Goal: Complete application form: Complete application form

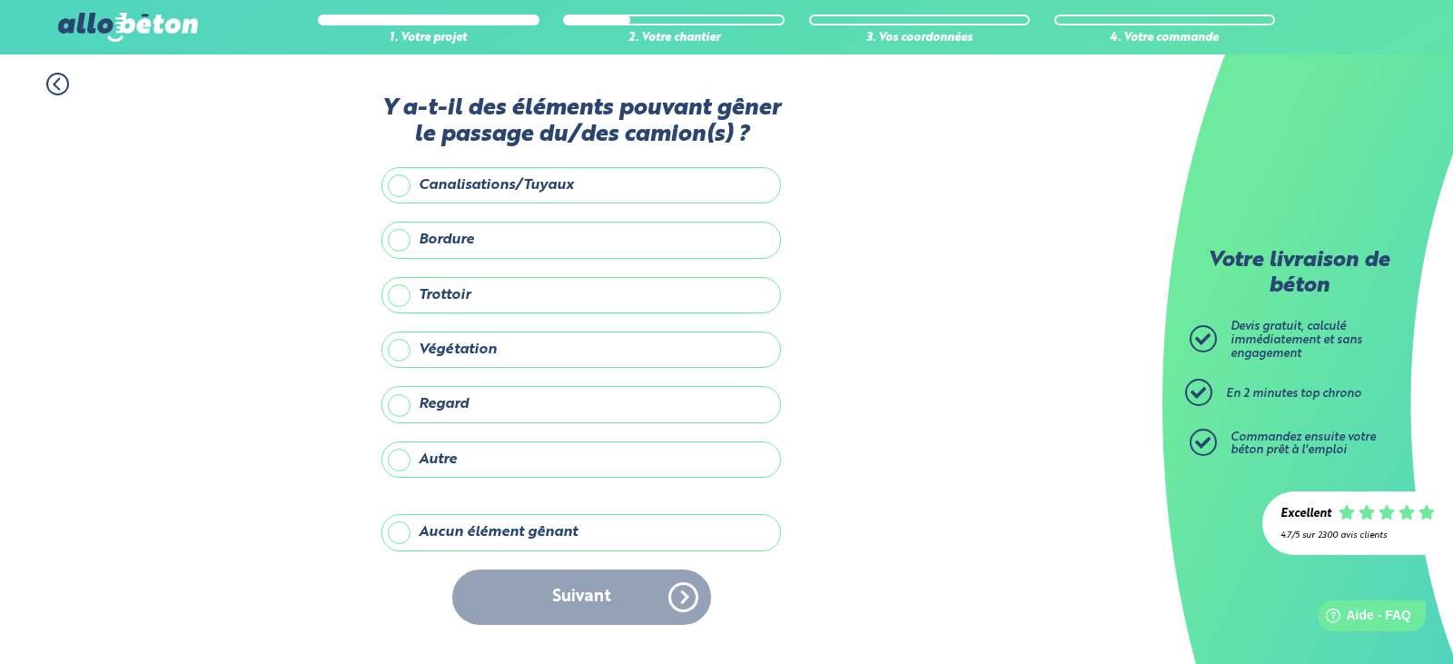
click at [400, 533] on label "Aucun élément gênant" at bounding box center [581, 532] width 400 height 36
click at [0, 0] on input "Aucun élément gênant" at bounding box center [0, 0] width 0 height 0
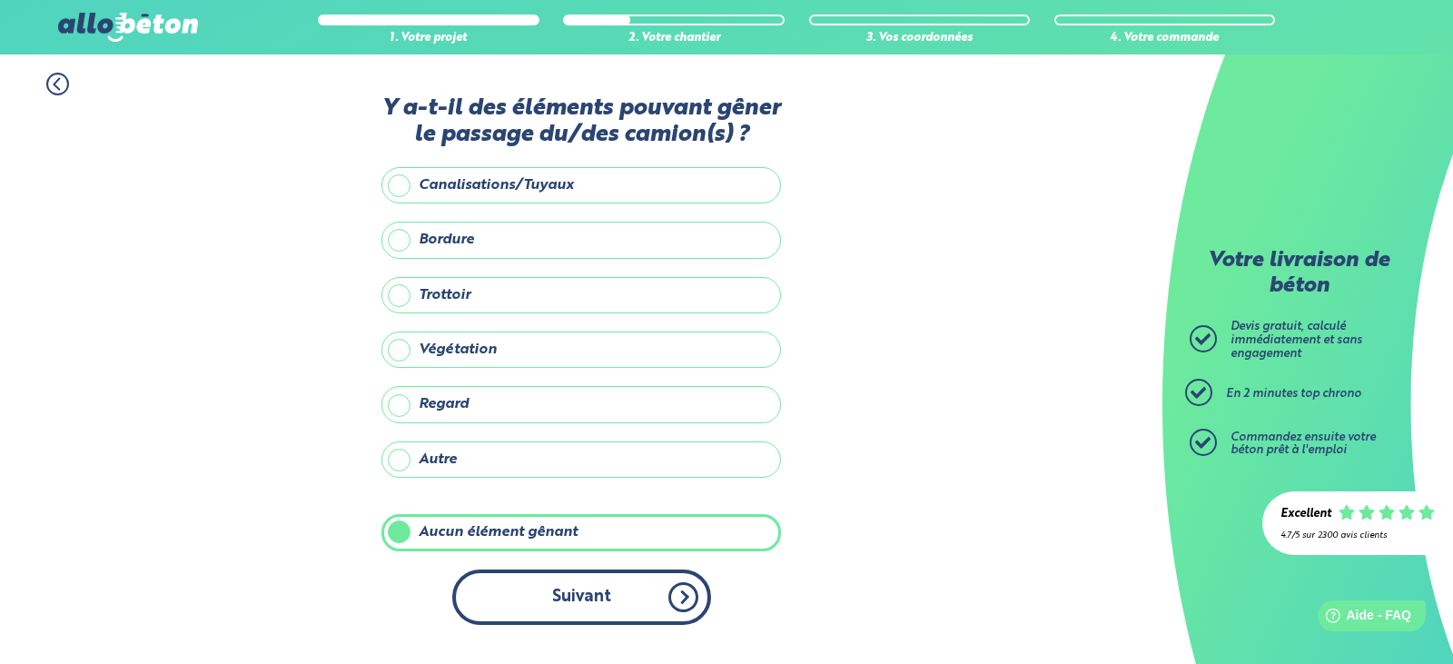
click at [552, 598] on button "Suivant" at bounding box center [581, 596] width 259 height 55
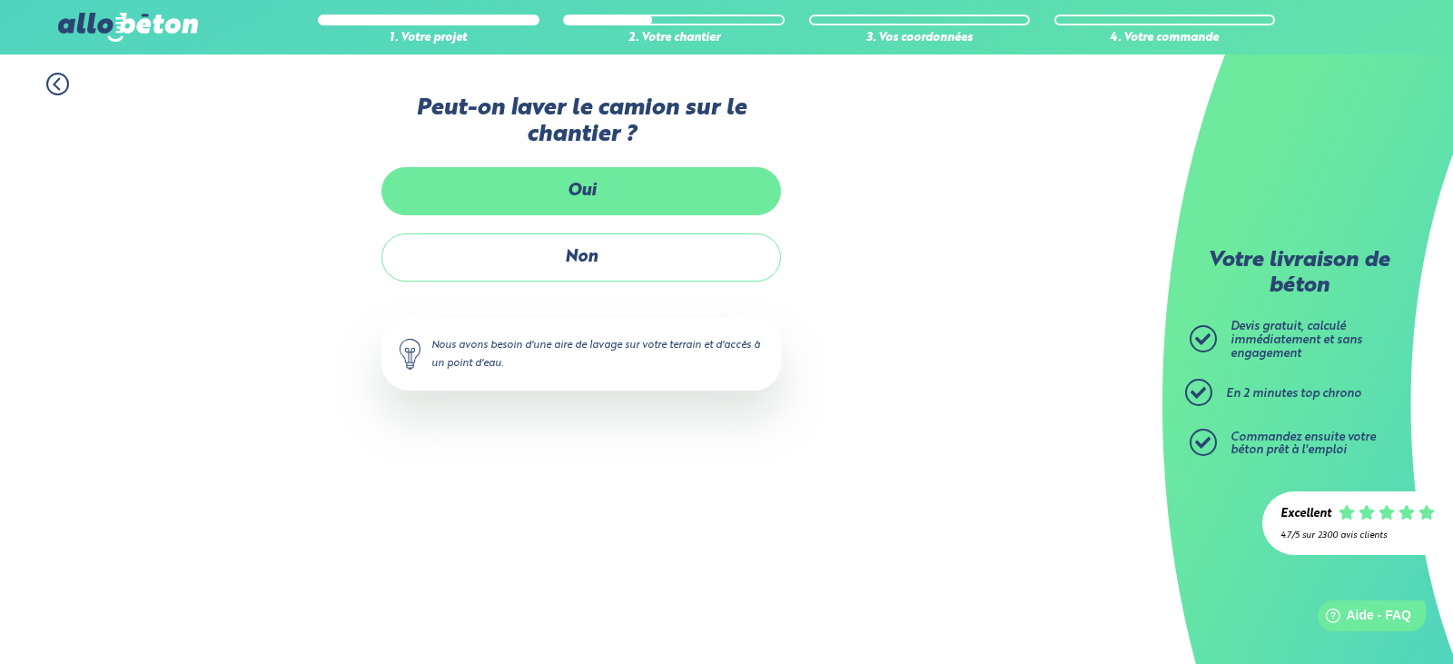
click at [559, 185] on label "Oui" at bounding box center [581, 191] width 400 height 48
click at [0, 0] on input "Oui" at bounding box center [0, 0] width 0 height 0
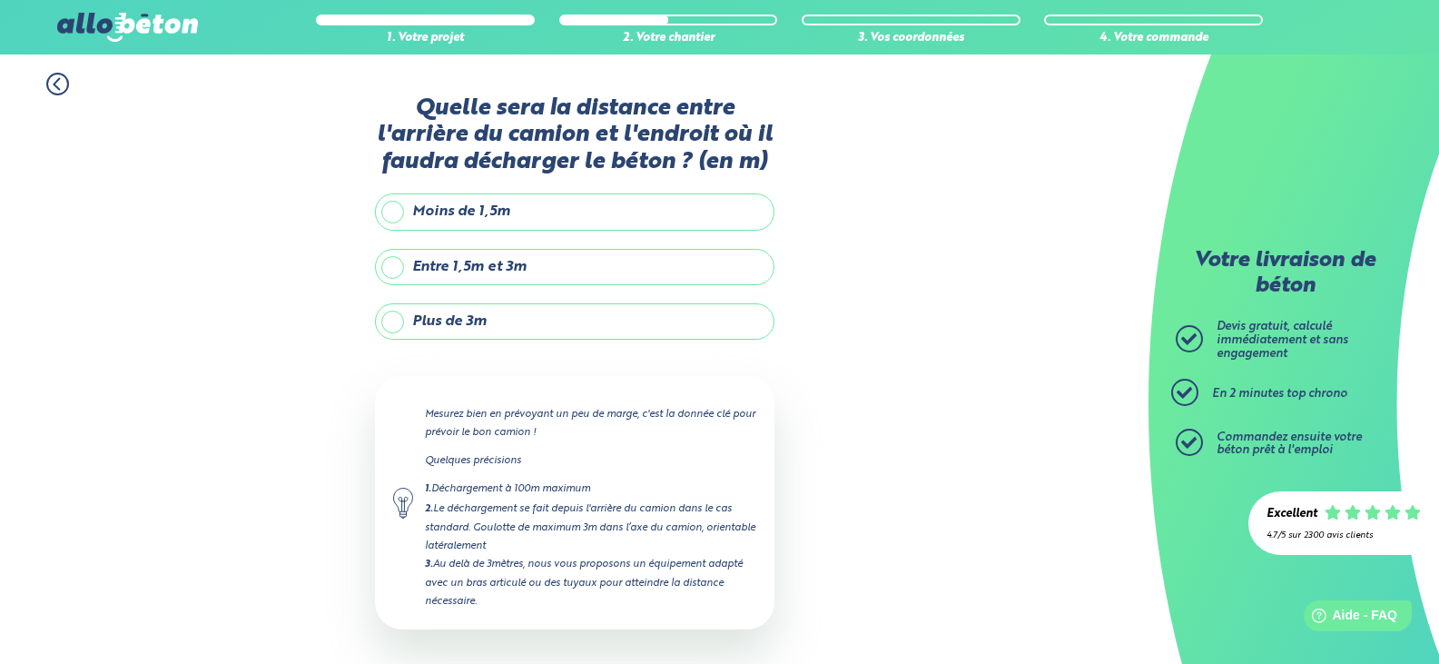
click at [393, 262] on label "Entre 1,5m et 3m" at bounding box center [575, 267] width 400 height 36
click at [0, 0] on input "Entre 1,5m et 3m" at bounding box center [0, 0] width 0 height 0
click at [396, 320] on label "Plus de 3m" at bounding box center [575, 321] width 400 height 36
click at [0, 0] on input "Plus de 3m" at bounding box center [0, 0] width 0 height 0
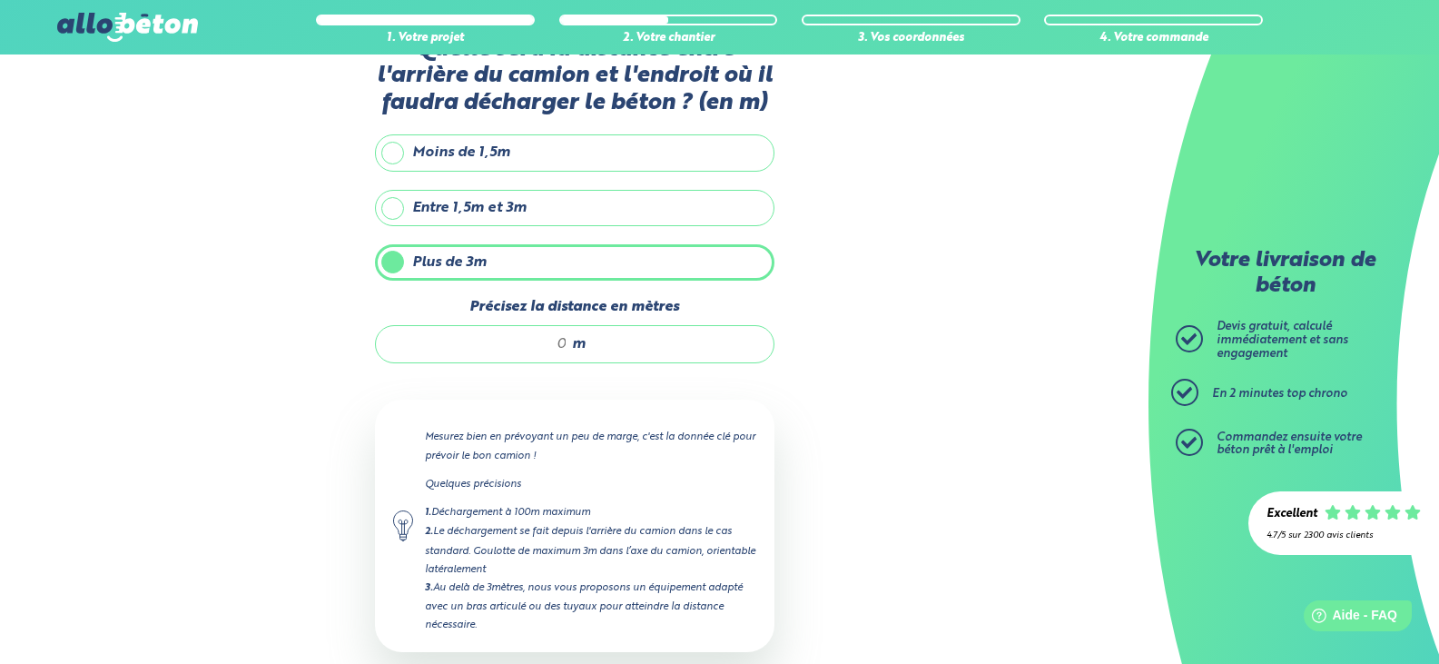
scroll to position [158, 0]
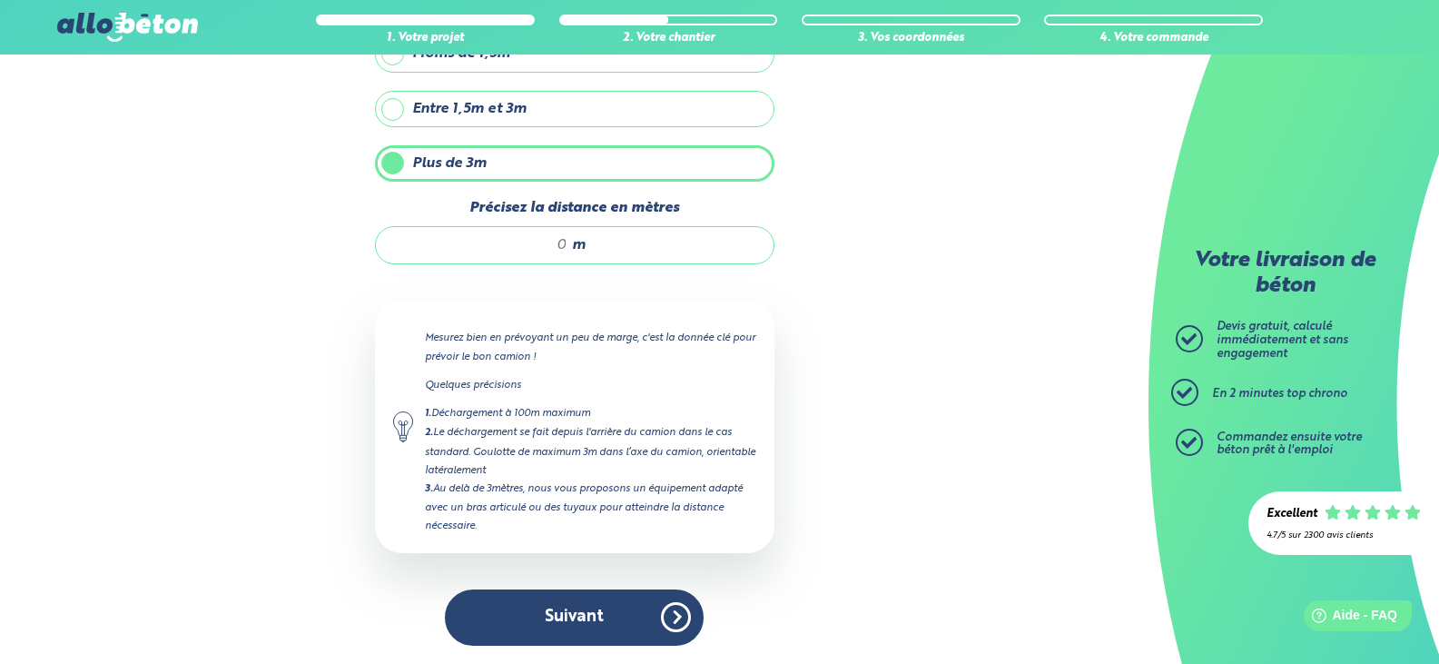
click at [565, 244] on input "Précisez la distance en mètres" at bounding box center [480, 245] width 173 height 18
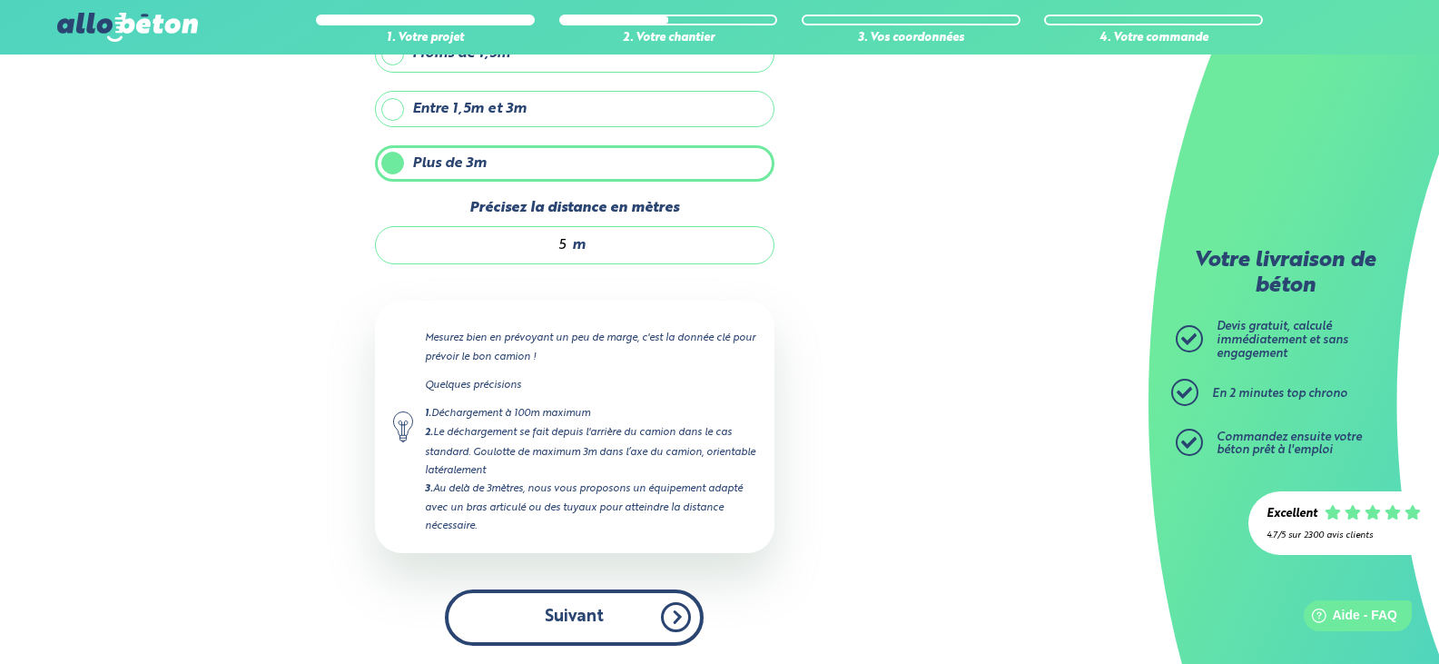
type input "5"
click at [575, 613] on button "Suivant" at bounding box center [574, 616] width 259 height 55
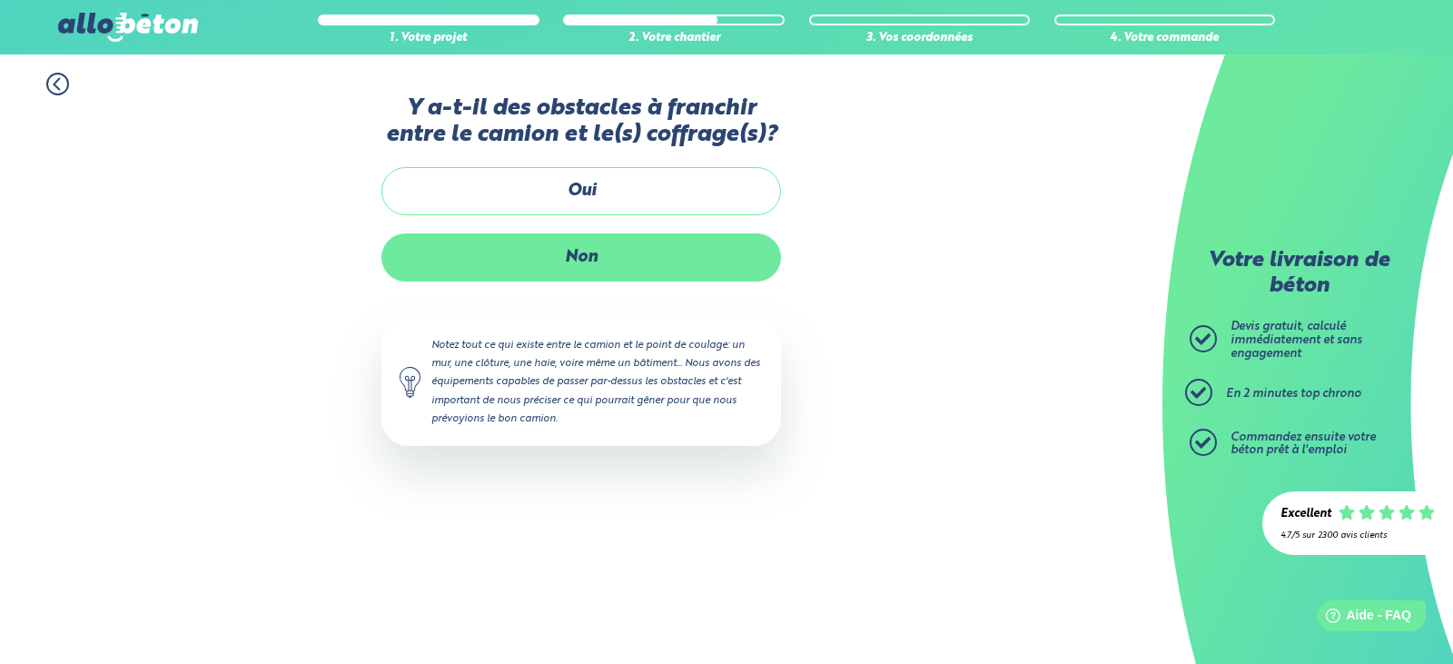
click at [650, 262] on label "Non" at bounding box center [581, 257] width 400 height 48
click at [0, 0] on input "Non" at bounding box center [0, 0] width 0 height 0
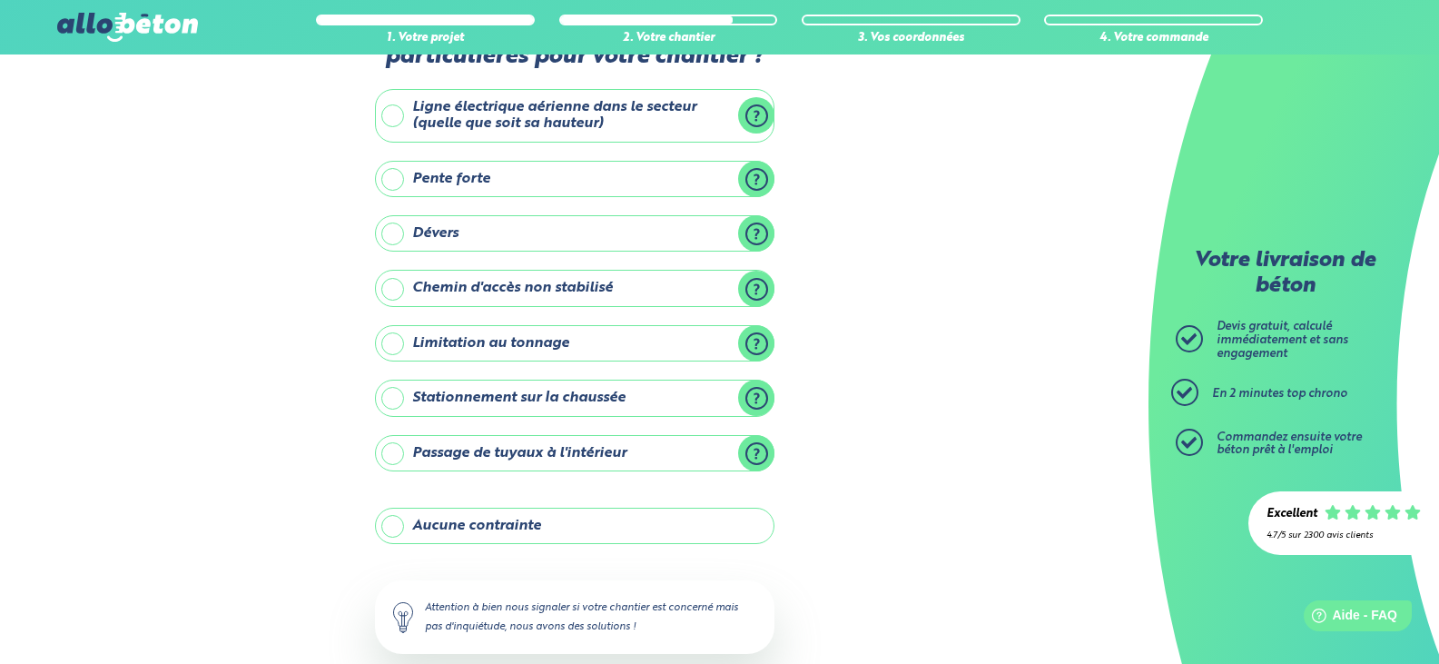
scroll to position [178, 0]
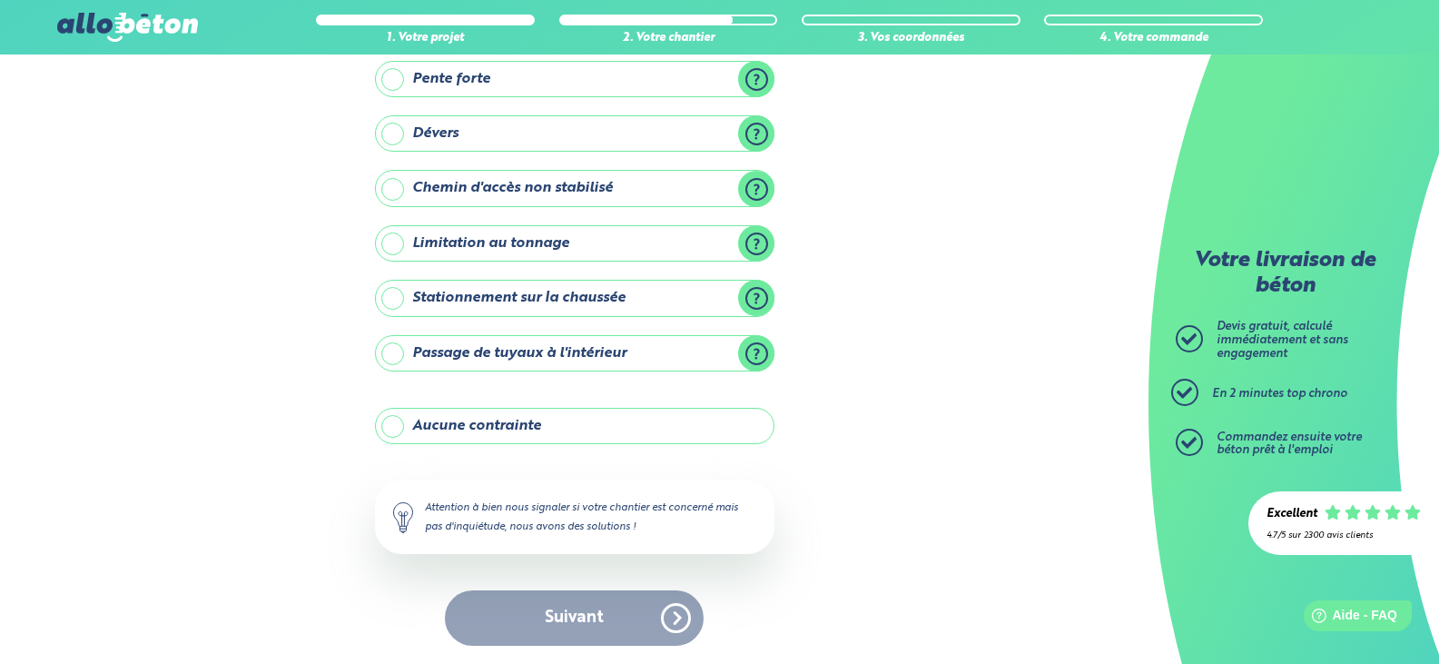
click at [530, 420] on label "Aucune contrainte" at bounding box center [575, 426] width 400 height 36
click at [0, 0] on input "Aucune contrainte" at bounding box center [0, 0] width 0 height 0
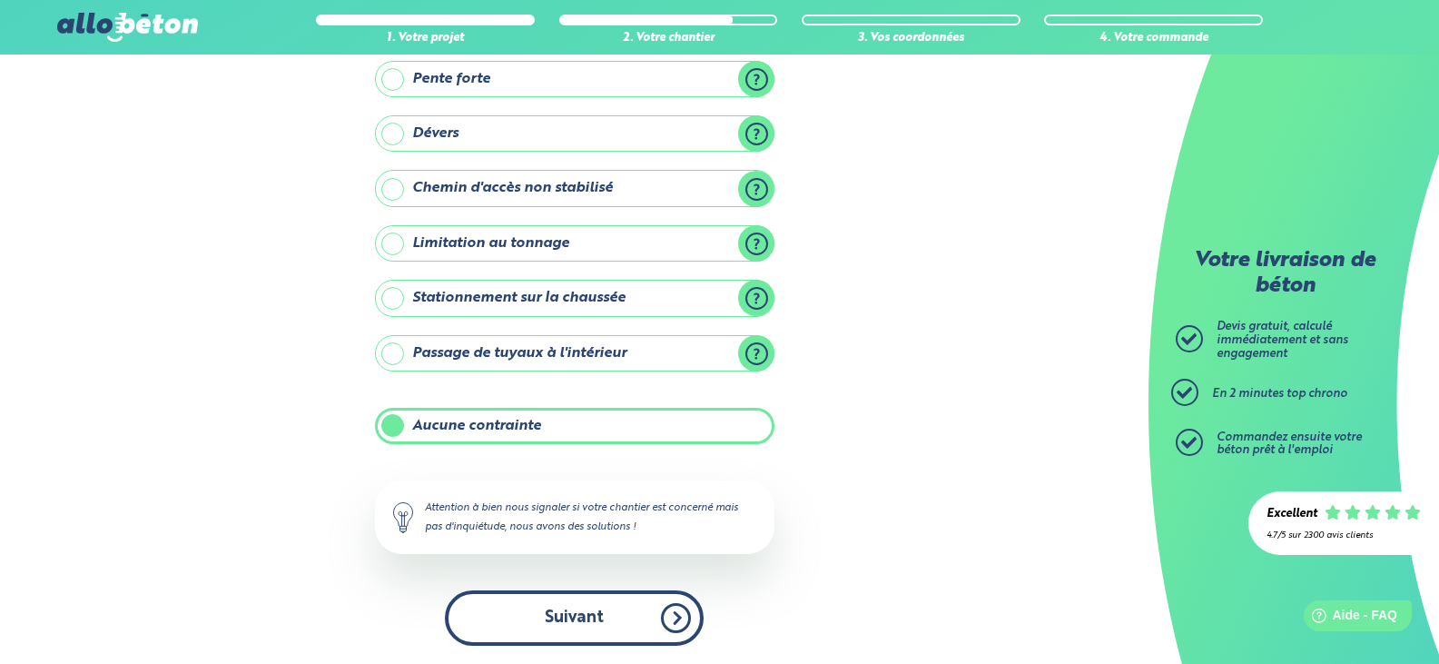
click at [576, 612] on button "Suivant" at bounding box center [574, 617] width 259 height 55
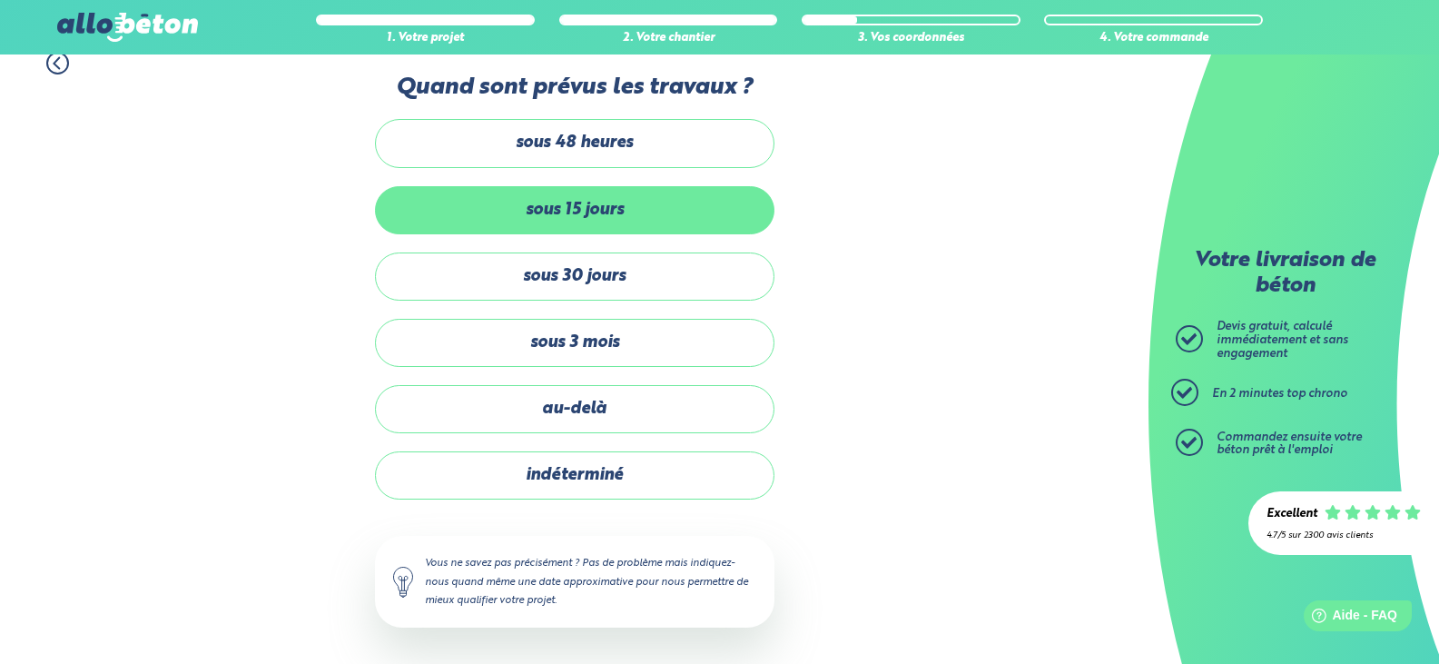
click at [592, 209] on label "sous 15 jours" at bounding box center [575, 210] width 400 height 48
click at [0, 0] on input "sous 15 jours" at bounding box center [0, 0] width 0 height 0
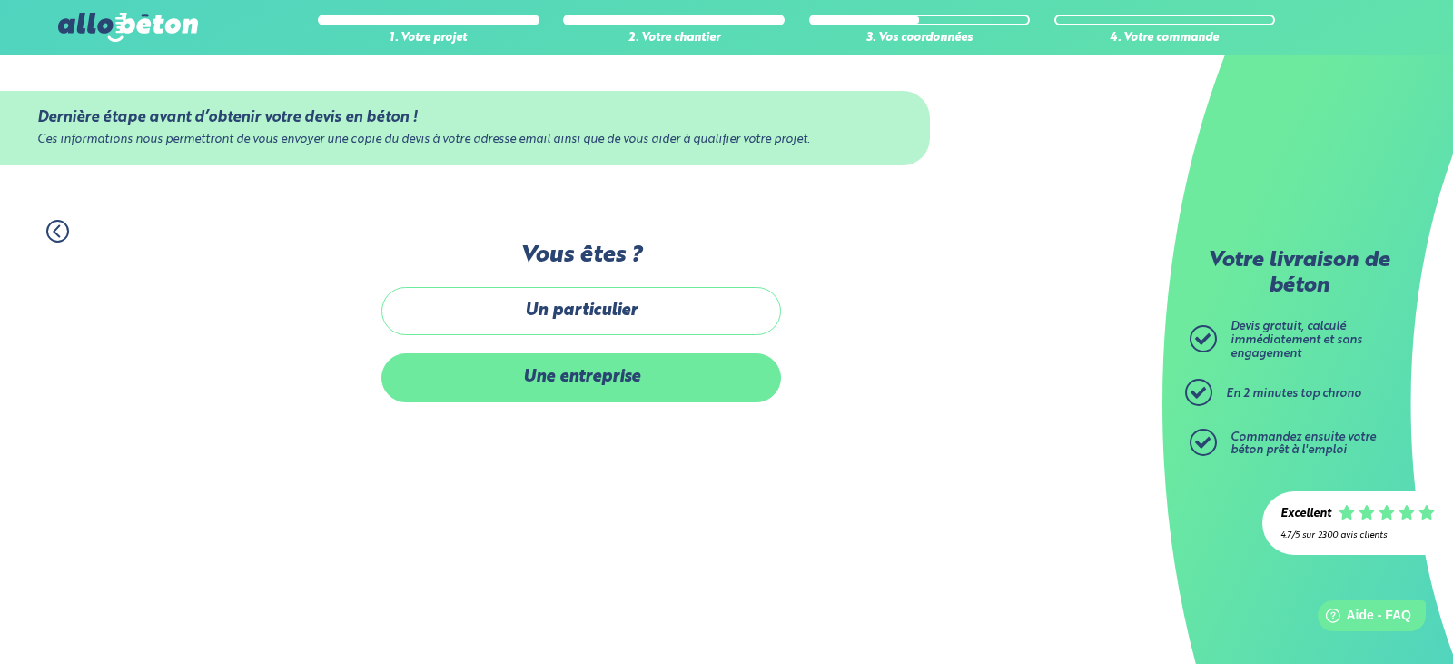
click at [582, 378] on label "Une entreprise" at bounding box center [581, 377] width 400 height 48
click at [0, 0] on input "Une entreprise" at bounding box center [0, 0] width 0 height 0
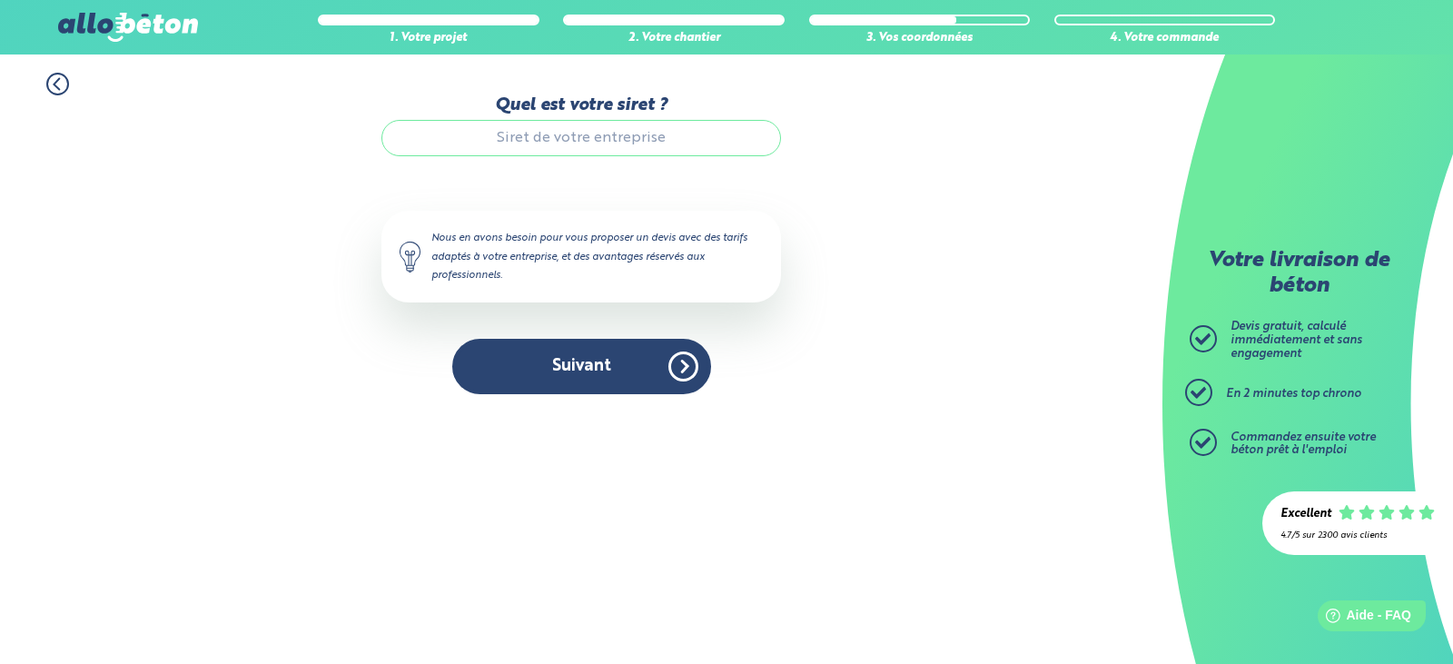
click at [471, 134] on input "Quel est votre siret ?" at bounding box center [581, 138] width 400 height 36
click at [462, 136] on input "Quel est votre siret ?" at bounding box center [581, 138] width 400 height 36
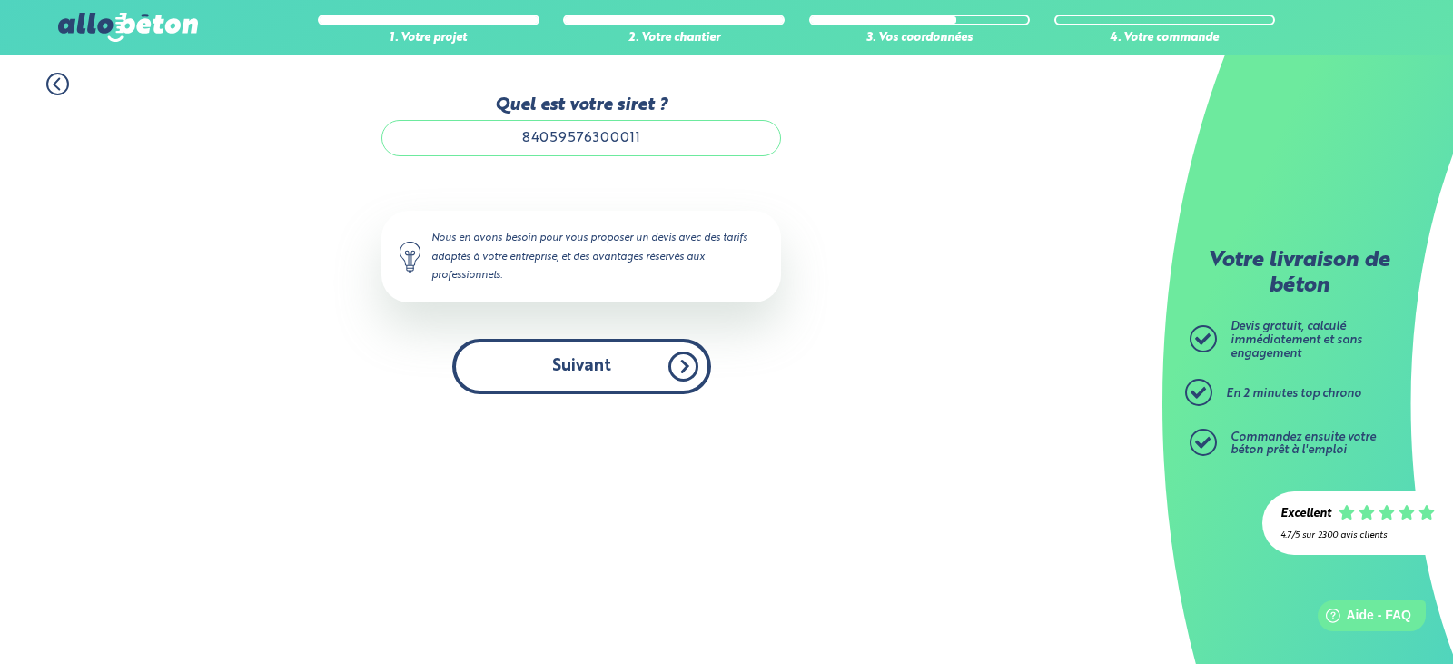
type input "84059576300011"
click at [571, 369] on button "Suivant" at bounding box center [581, 366] width 259 height 55
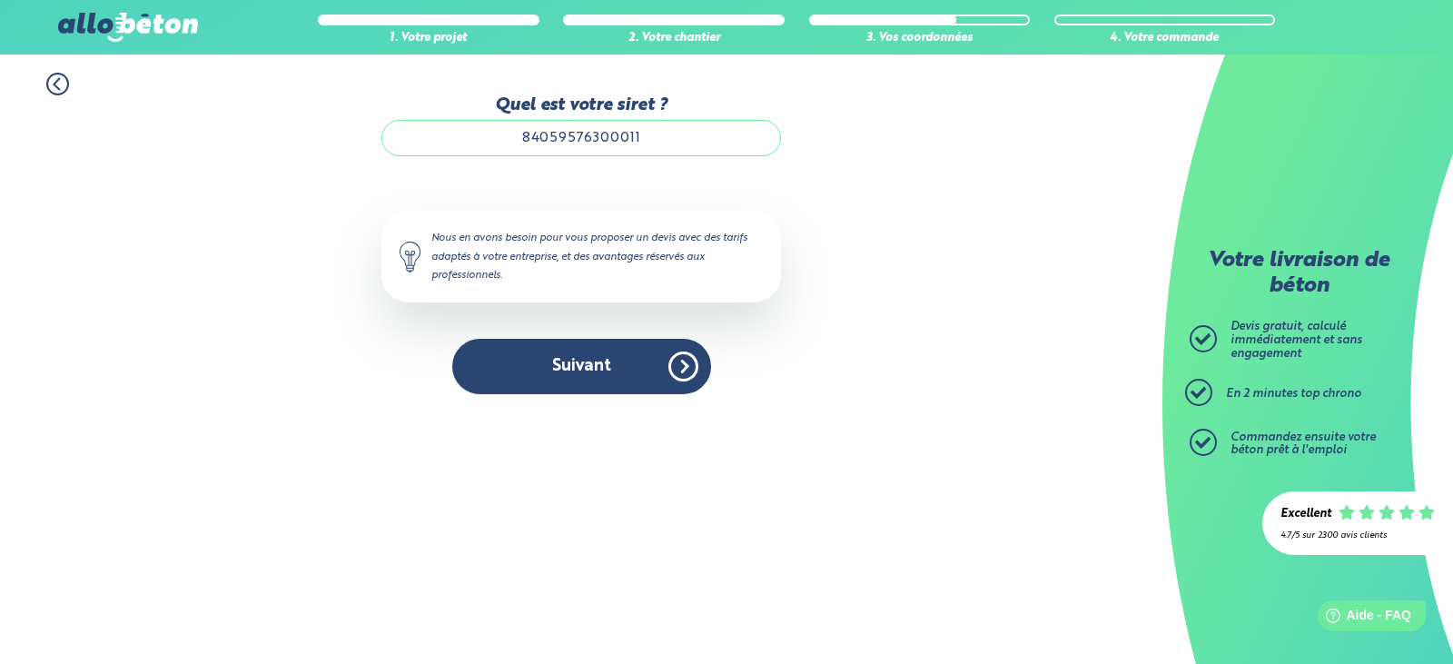
click at [658, 136] on input "84059576300011" at bounding box center [581, 138] width 400 height 36
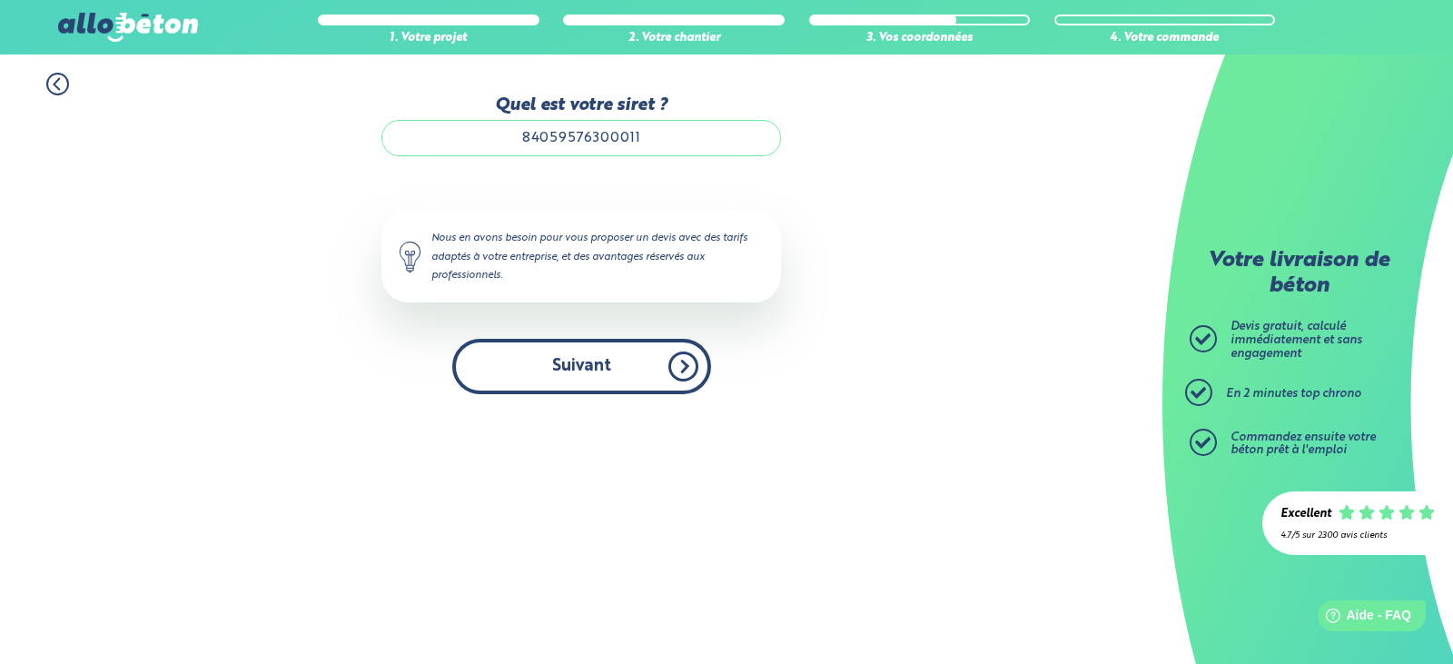
click at [583, 367] on button "Suivant" at bounding box center [581, 366] width 259 height 55
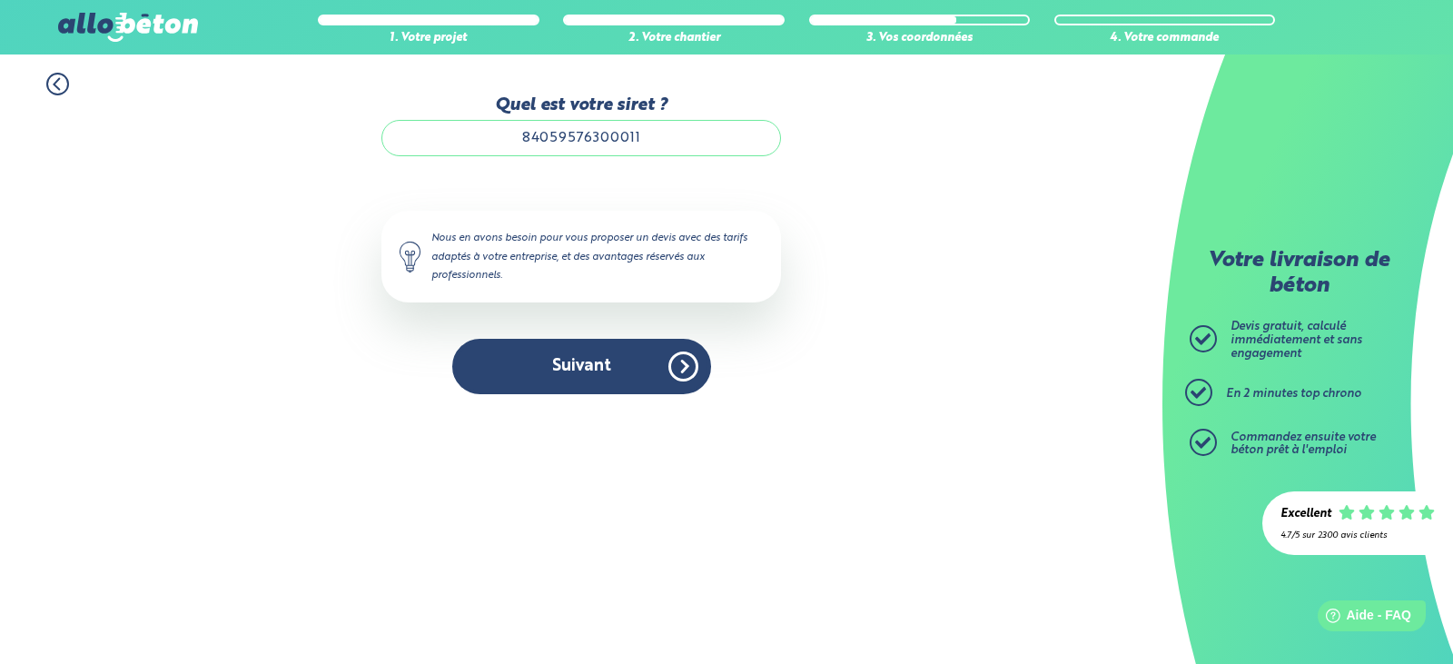
click at [640, 142] on input "84059576300011" at bounding box center [581, 138] width 400 height 36
type input "84059576300011"
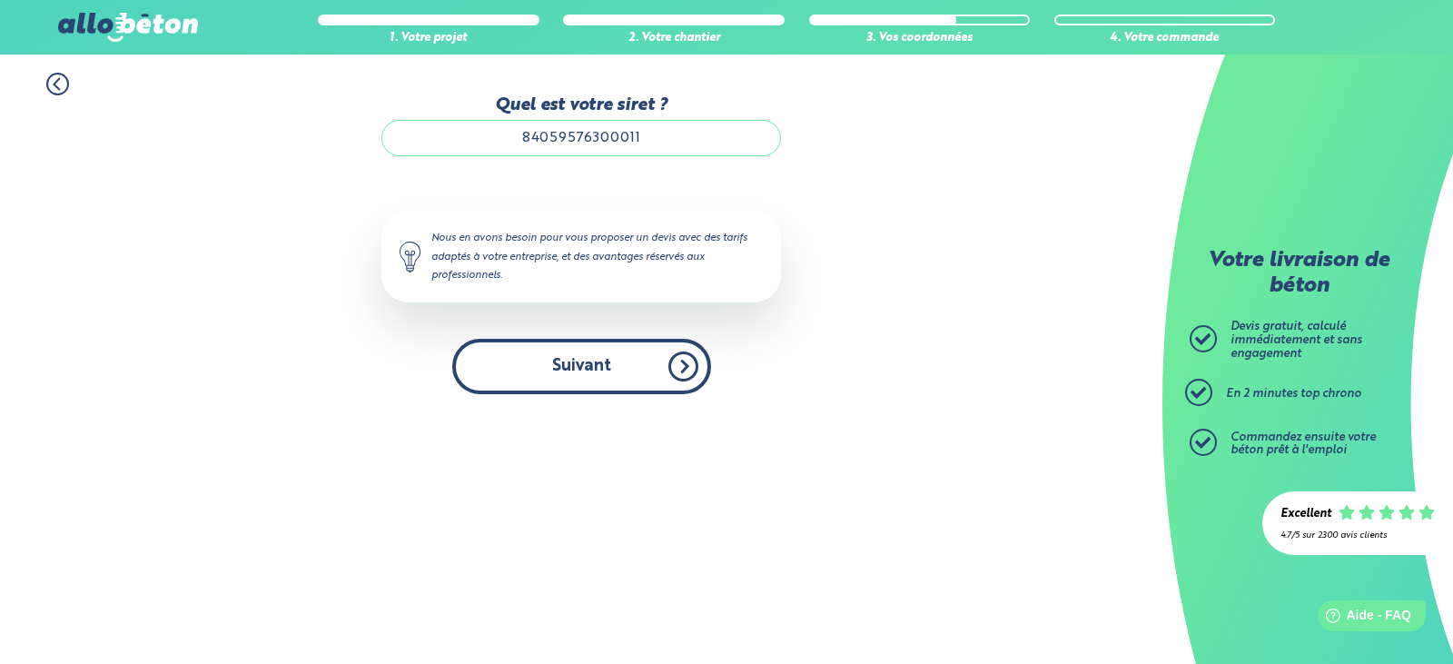
click at [579, 361] on button "Suivant" at bounding box center [581, 366] width 259 height 55
click at [588, 362] on button "Suivant" at bounding box center [581, 366] width 259 height 55
click at [687, 371] on button "Suivant" at bounding box center [581, 366] width 259 height 55
click at [592, 356] on button "Suivant" at bounding box center [581, 366] width 259 height 55
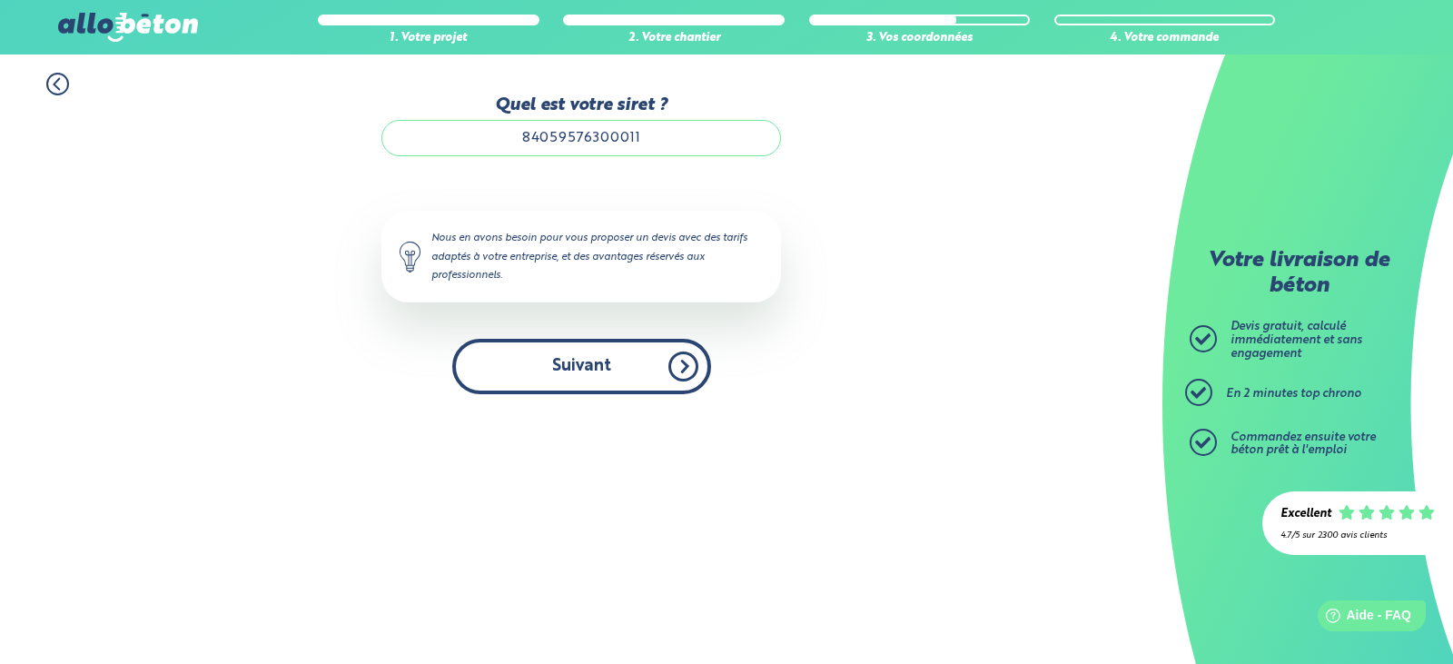
click at [592, 356] on button "Suivant" at bounding box center [581, 366] width 259 height 55
click at [567, 359] on button "Suivant" at bounding box center [581, 366] width 259 height 55
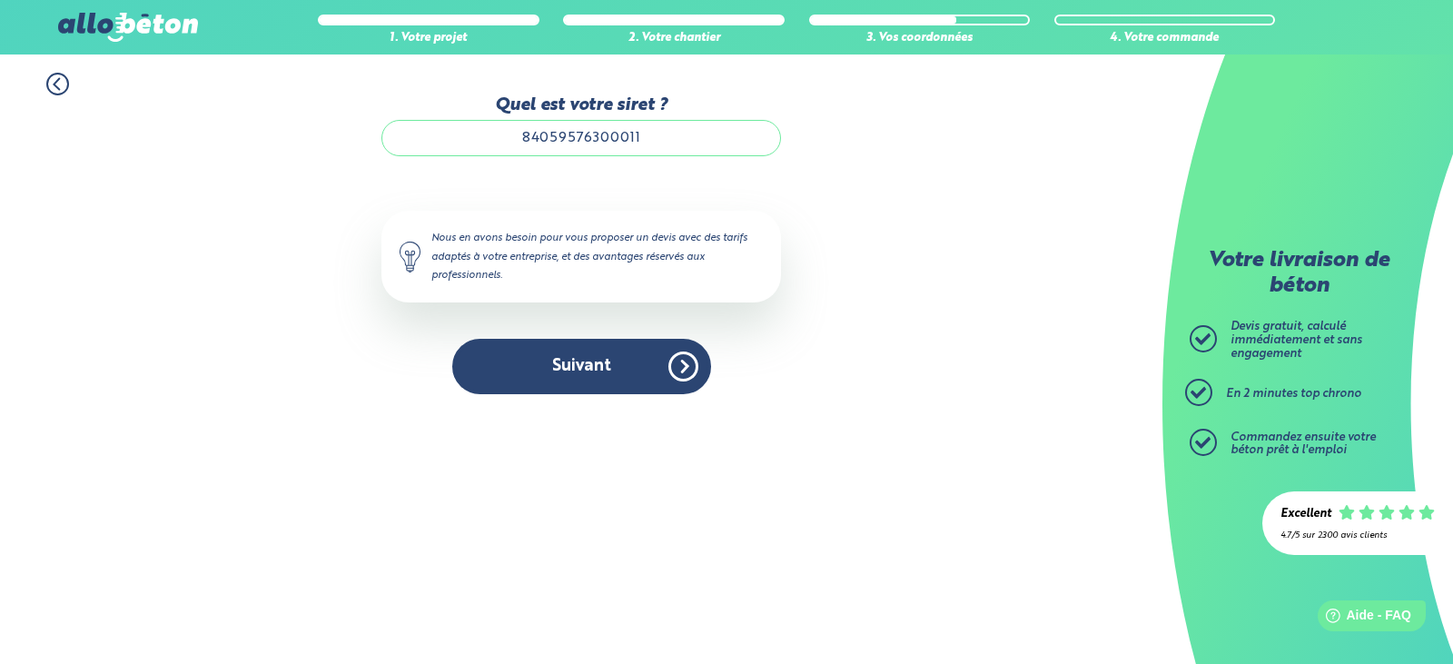
click at [568, 251] on div "Nous en avons besoin pour vous proposer un devis avec des tarifs adaptés à votr…" at bounding box center [581, 256] width 400 height 91
click at [660, 139] on input "84059576300011" at bounding box center [581, 138] width 400 height 36
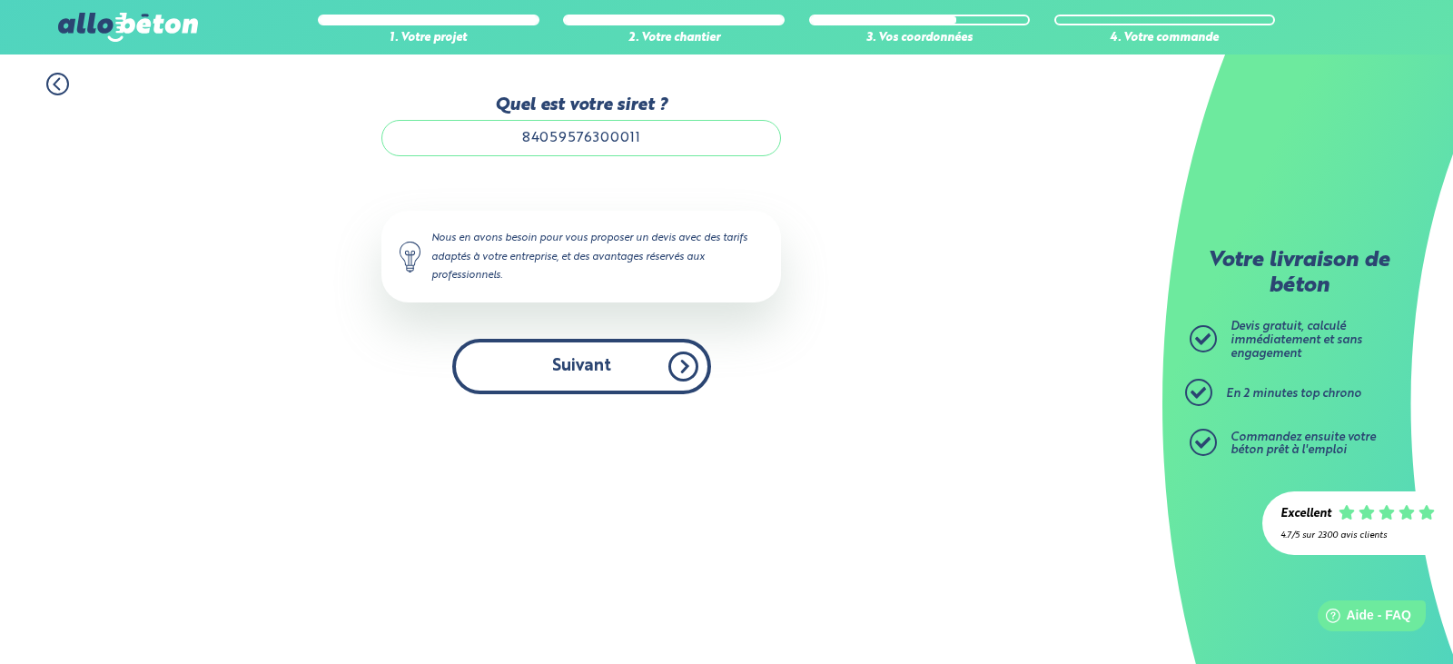
click at [609, 378] on button "Suivant" at bounding box center [581, 366] width 259 height 55
